Goal: Task Accomplishment & Management: Use online tool/utility

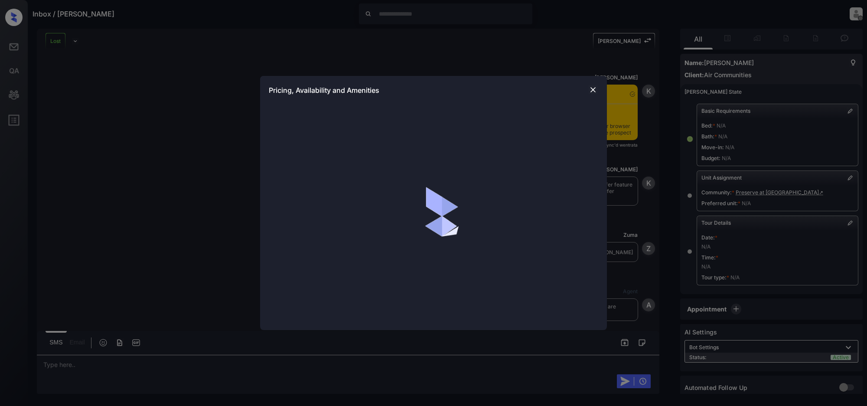
scroll to position [767, 0]
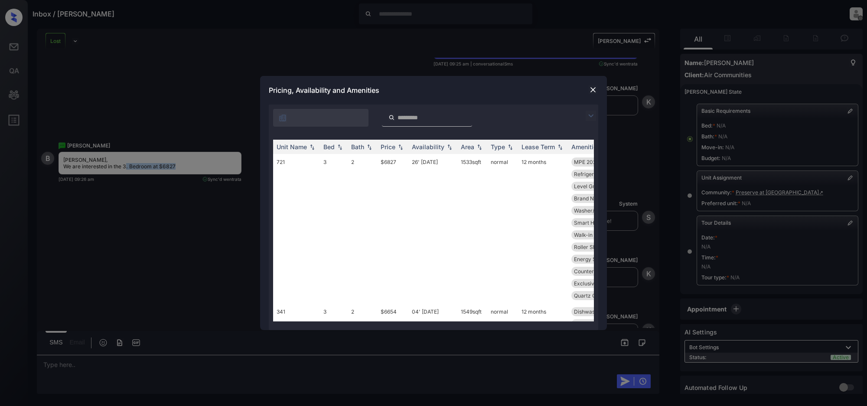
click at [594, 116] on img at bounding box center [591, 116] width 10 height 10
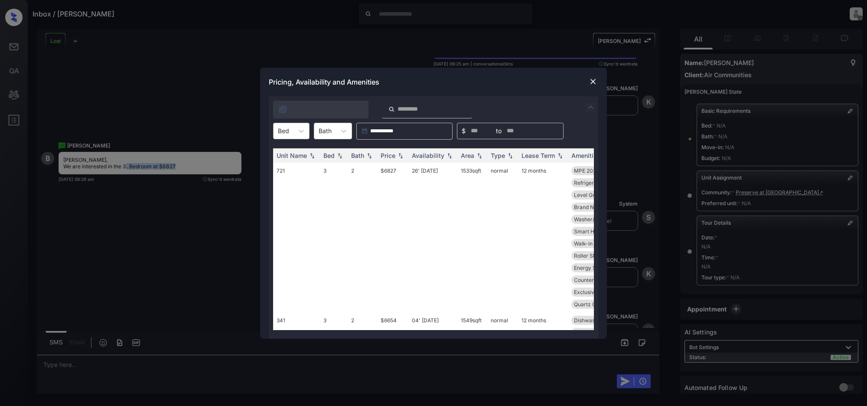
click at [283, 127] on div at bounding box center [283, 130] width 11 height 9
click at [594, 82] on img at bounding box center [593, 81] width 9 height 9
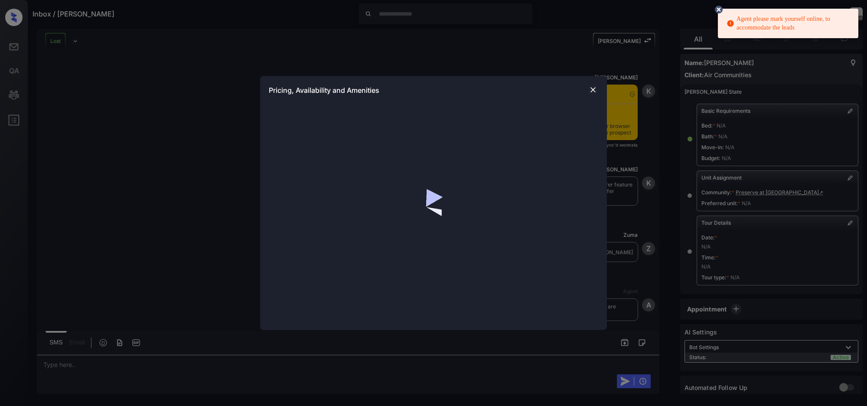
scroll to position [665, 0]
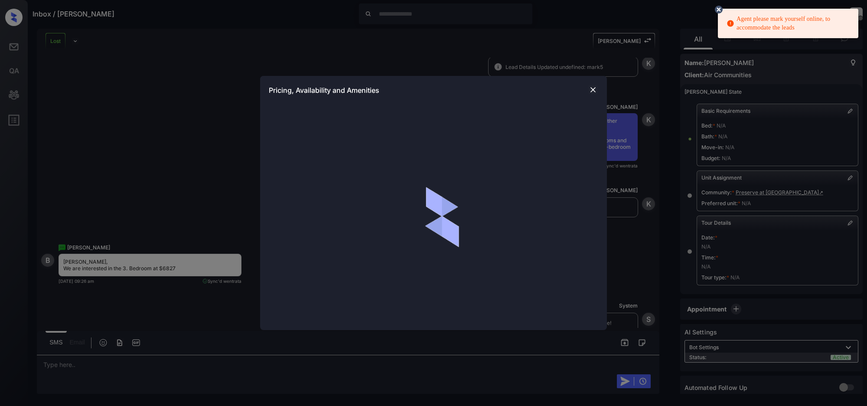
click at [594, 90] on img at bounding box center [593, 89] width 9 height 9
